Goal: Information Seeking & Learning: Understand process/instructions

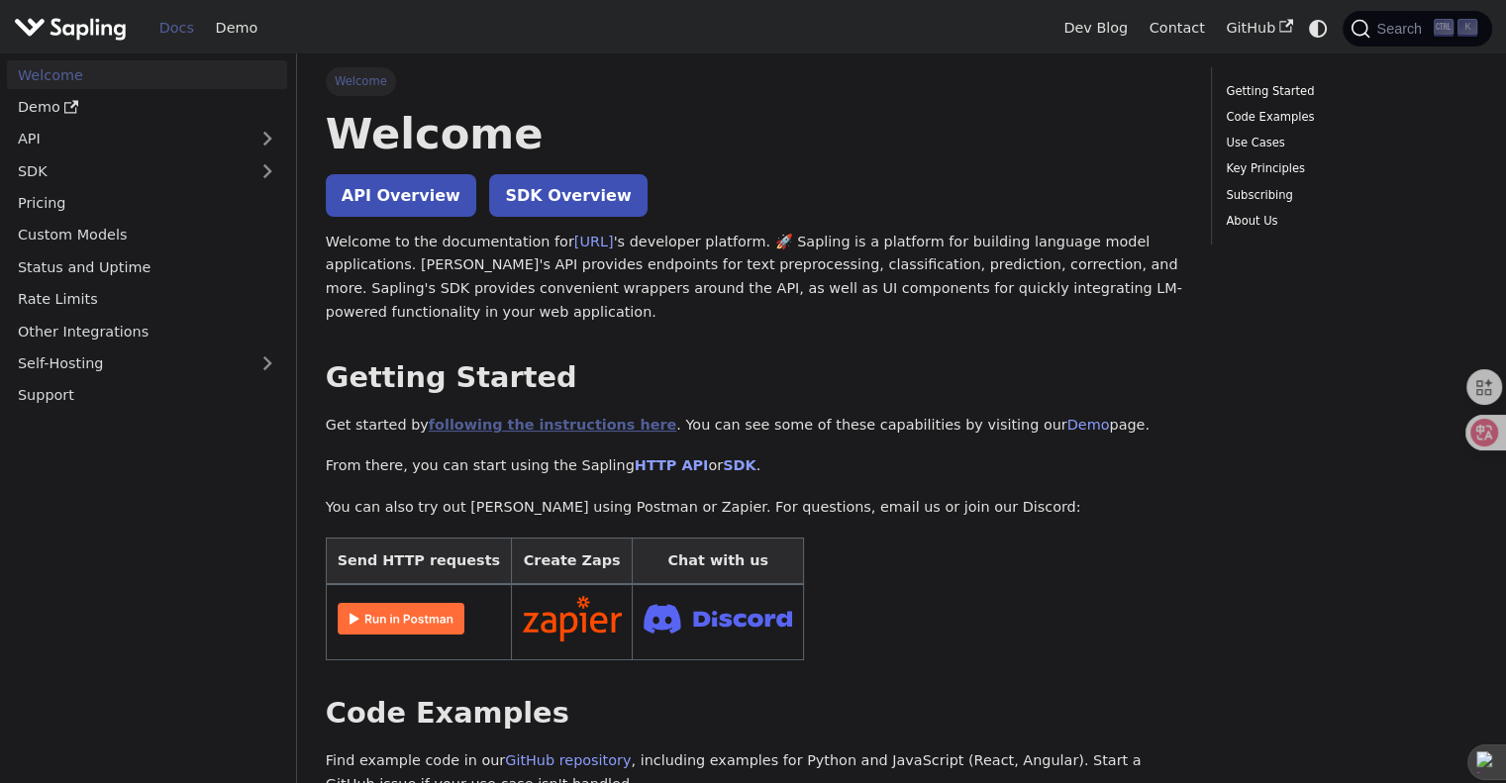
click at [565, 423] on link "following the instructions here" at bounding box center [552, 425] width 247 height 16
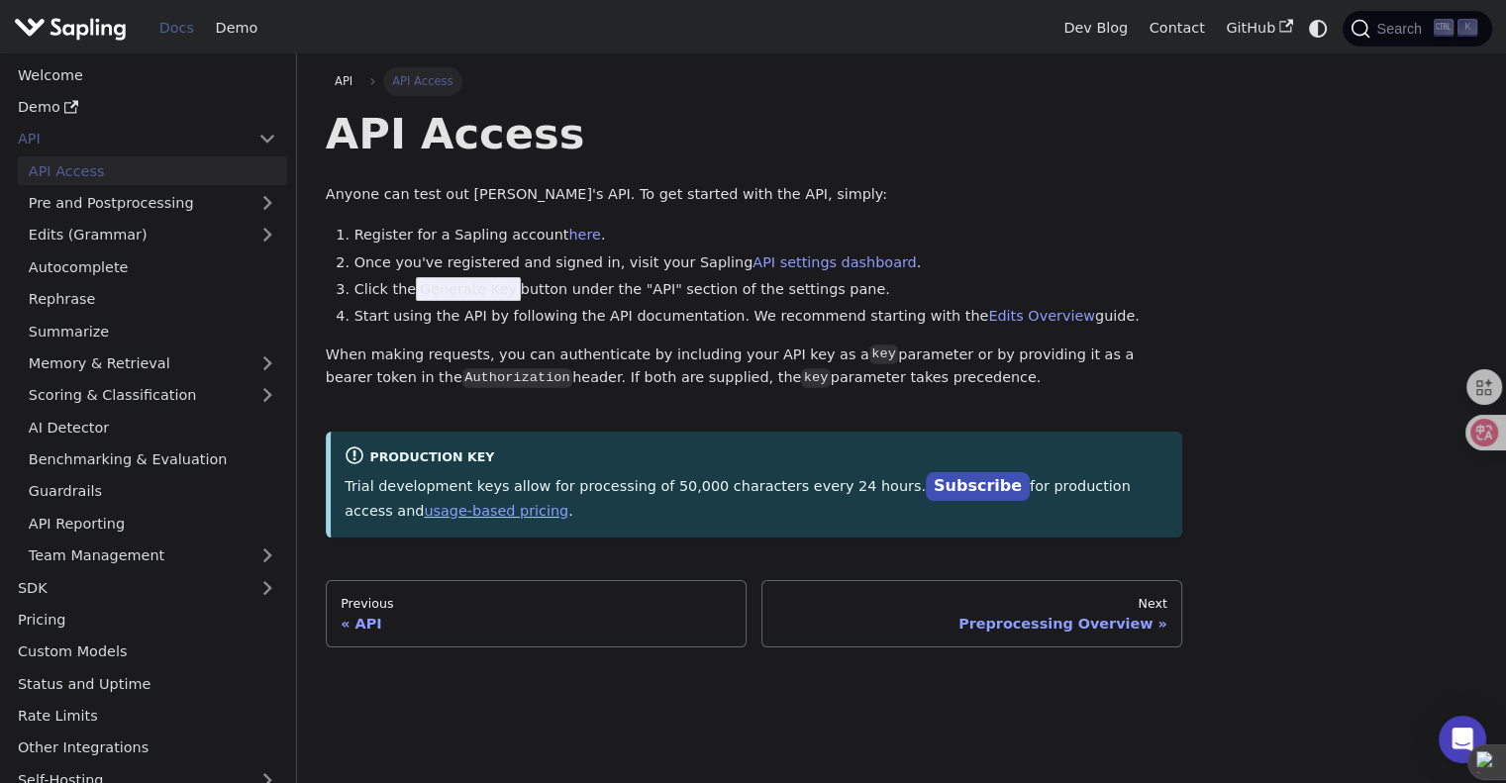
click at [482, 296] on span "Generate Key" at bounding box center [468, 289] width 105 height 24
click at [801, 379] on code "key" at bounding box center [815, 378] width 29 height 20
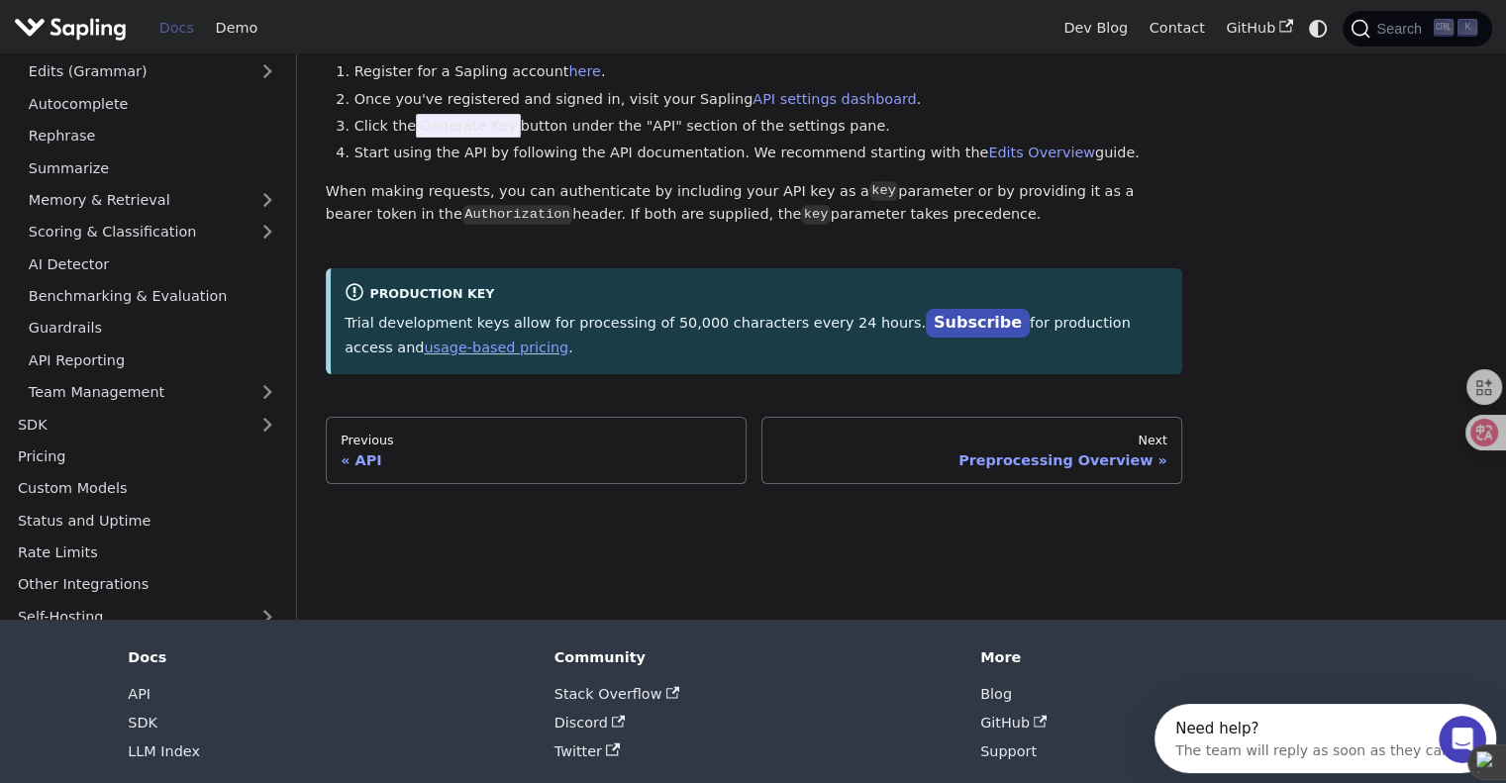
scroll to position [99, 0]
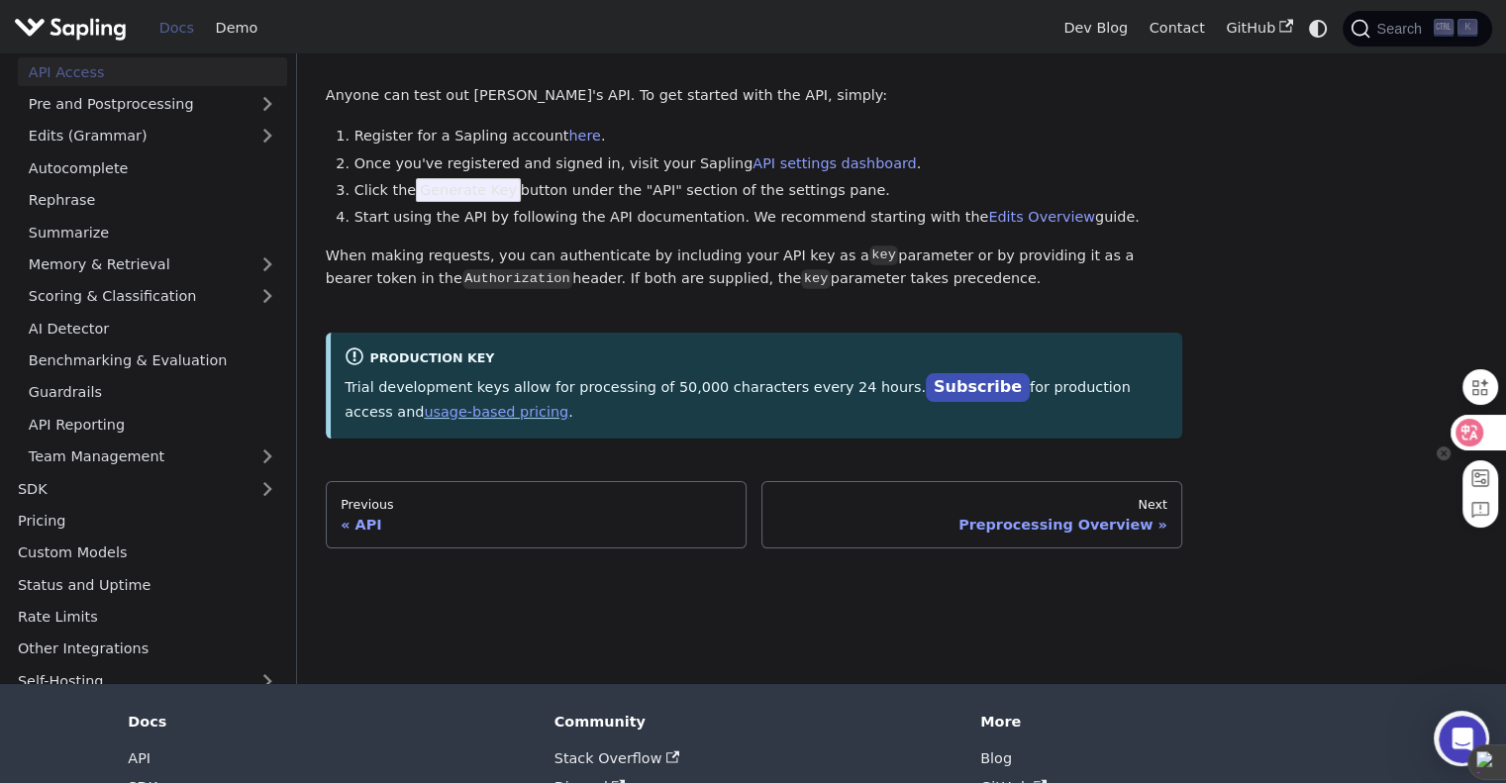
click at [1486, 435] on div at bounding box center [1476, 433] width 53 height 36
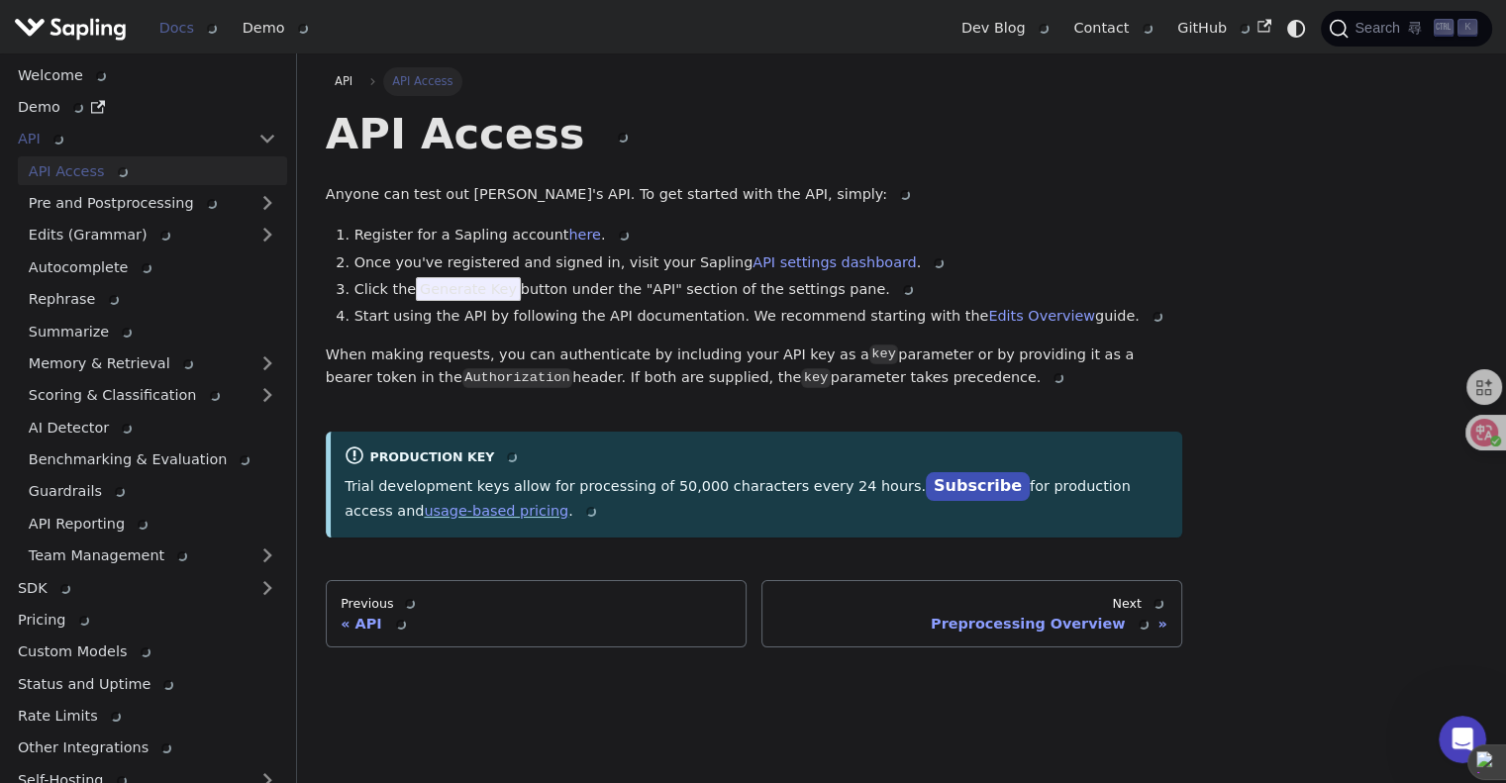
scroll to position [0, 0]
